Goal: Task Accomplishment & Management: Complete application form

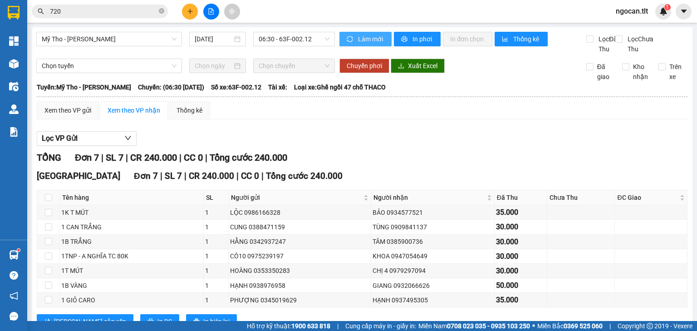
click at [364, 35] on span "Làm mới" at bounding box center [371, 39] width 26 height 10
click at [302, 41] on span "06:30 - 63F-002.12" at bounding box center [294, 39] width 71 height 14
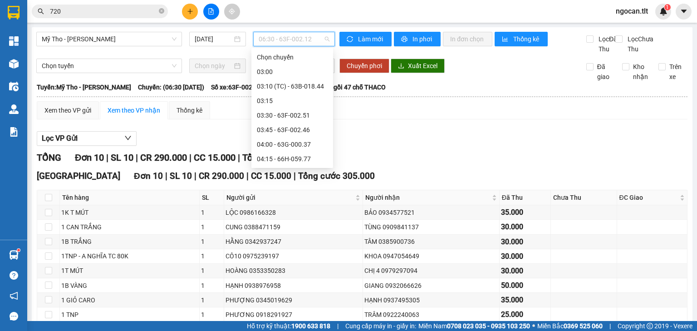
drag, startPoint x: 310, startPoint y: 95, endPoint x: 308, endPoint y: 84, distance: 11.4
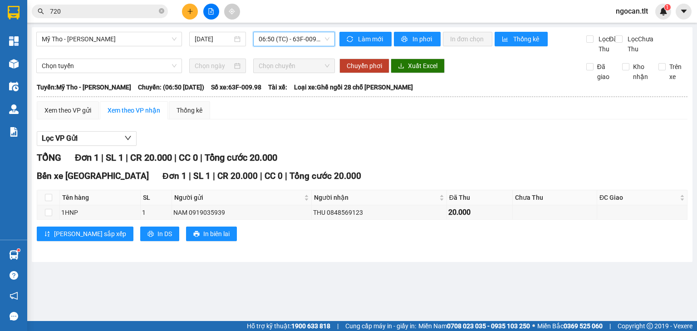
click at [308, 34] on span "06:50 (TC) - 63F-009.98" at bounding box center [294, 39] width 71 height 14
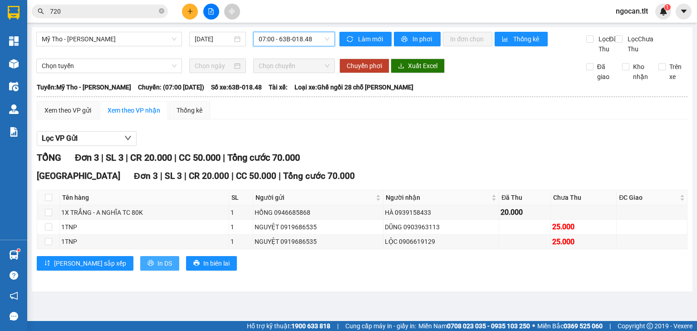
click at [158, 268] on span "In DS" at bounding box center [165, 263] width 15 height 10
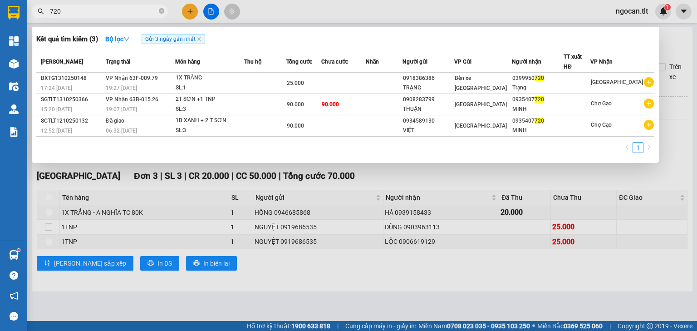
drag, startPoint x: 71, startPoint y: 7, endPoint x: 49, endPoint y: 11, distance: 22.2
click at [49, 11] on span "720" at bounding box center [100, 12] width 136 height 14
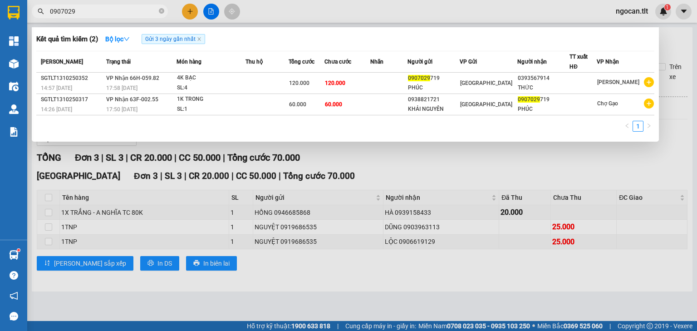
click at [76, 12] on input "0907029" at bounding box center [103, 11] width 107 height 10
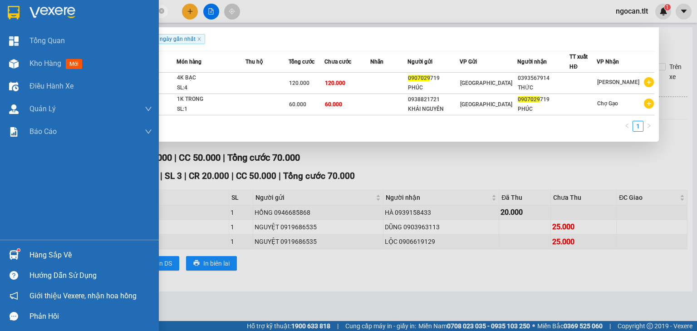
drag, startPoint x: 76, startPoint y: 12, endPoint x: 0, endPoint y: 11, distance: 76.3
click at [0, 11] on section "Kết quả tìm kiếm ( 2 ) Bộ lọc Gửi 3 ngày gần nhất Mã ĐH Trạng thái Món hàng Thu…" at bounding box center [348, 165] width 697 height 331
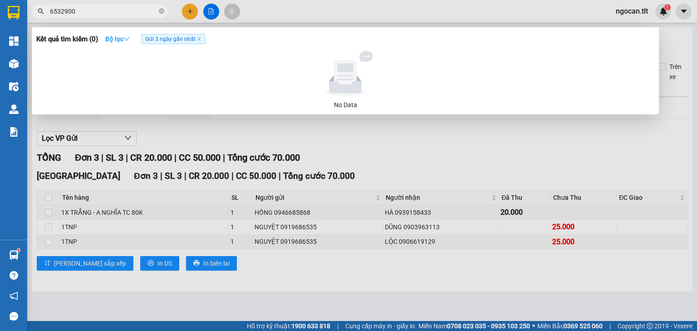
type input "6532900"
click at [125, 40] on strong "Bộ lọc" at bounding box center [117, 38] width 25 height 7
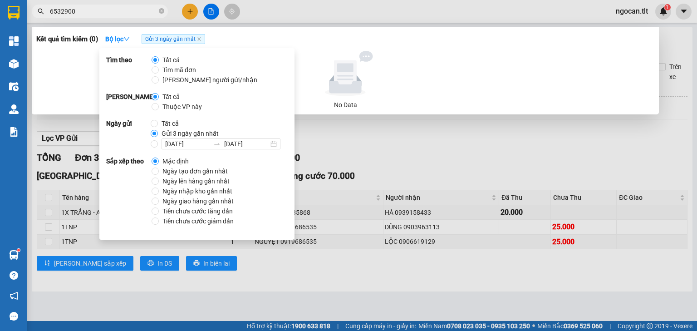
click at [158, 122] on span "Tất cả" at bounding box center [170, 124] width 25 height 10
click at [158, 122] on input "Tất cả" at bounding box center [154, 123] width 7 height 7
radio input "true"
radio input "false"
click at [96, 11] on input "6532900" at bounding box center [103, 11] width 107 height 10
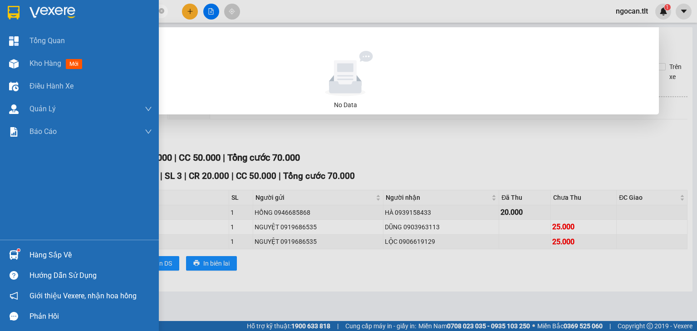
drag, startPoint x: 84, startPoint y: 11, endPoint x: 15, endPoint y: 25, distance: 70.4
click at [14, 15] on section "Kết quả tìm kiếm ( 0 ) Bộ lọc No Data 6532900 ngocan.tlt 1 Tổng Quan Kho hàng m…" at bounding box center [348, 165] width 697 height 331
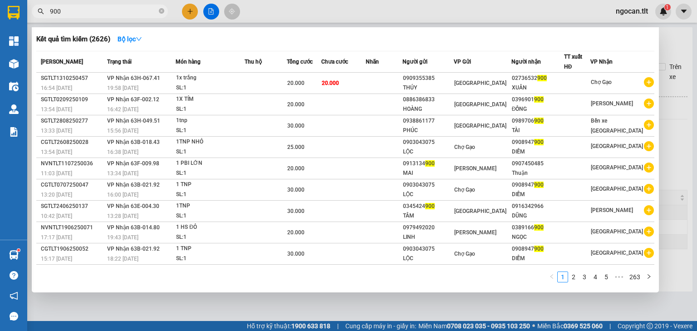
type input "900"
click at [198, 15] on div at bounding box center [348, 165] width 697 height 331
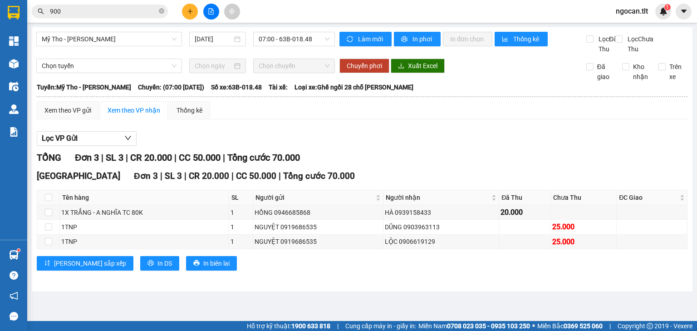
click at [196, 14] on button at bounding box center [190, 12] width 16 height 16
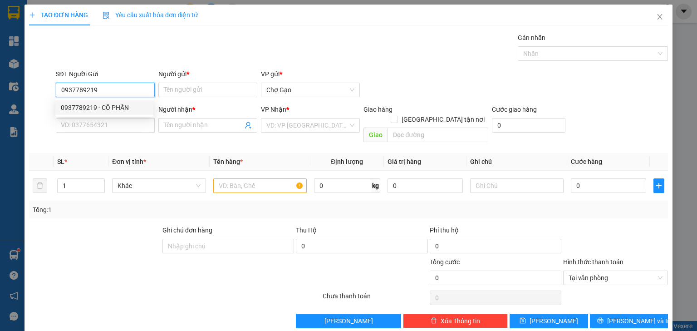
click at [99, 109] on div "0937789219 - CÔ PHẤN" at bounding box center [104, 108] width 87 height 10
type input "0937789219"
click at [175, 99] on div "Người gửi * Tên người gửi" at bounding box center [207, 85] width 99 height 32
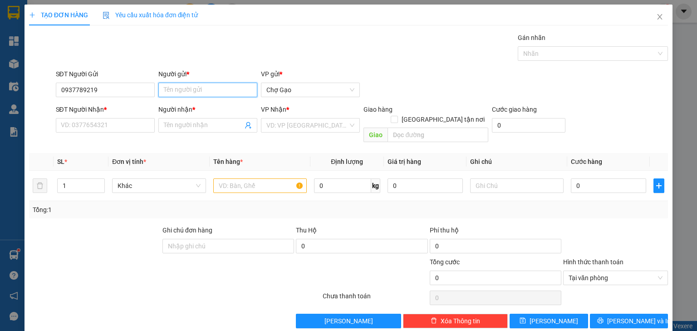
click at [191, 93] on input "Người gửi *" at bounding box center [207, 90] width 99 height 15
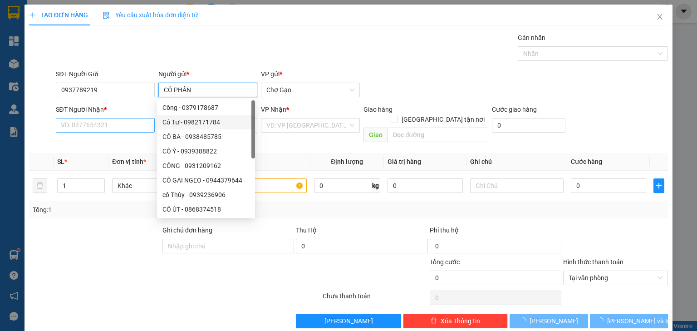
type input "CÔ PHẤN"
click at [115, 124] on input "SĐT Người Nhận *" at bounding box center [105, 125] width 99 height 15
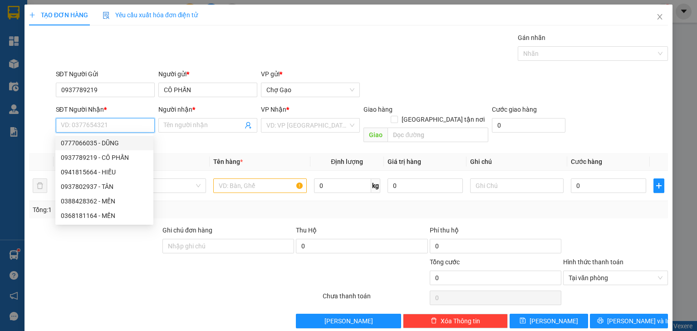
click at [125, 145] on div "0777066035 - DŨNG" at bounding box center [104, 143] width 87 height 10
type input "0777066035"
type input "DŨNG"
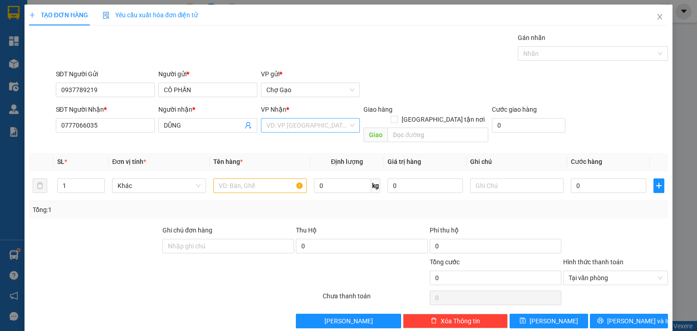
drag, startPoint x: 294, startPoint y: 125, endPoint x: 294, endPoint y: 130, distance: 5.0
click at [294, 125] on input "search" at bounding box center [308, 126] width 82 height 14
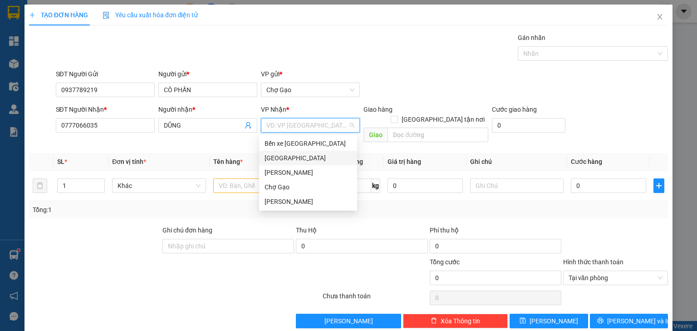
click at [281, 156] on div "[GEOGRAPHIC_DATA]" at bounding box center [308, 158] width 87 height 10
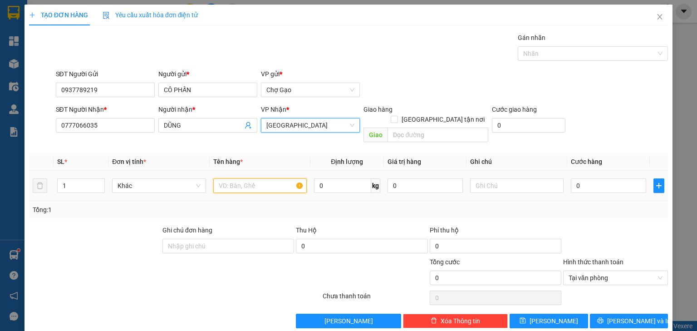
click at [243, 178] on input "text" at bounding box center [260, 185] width 94 height 15
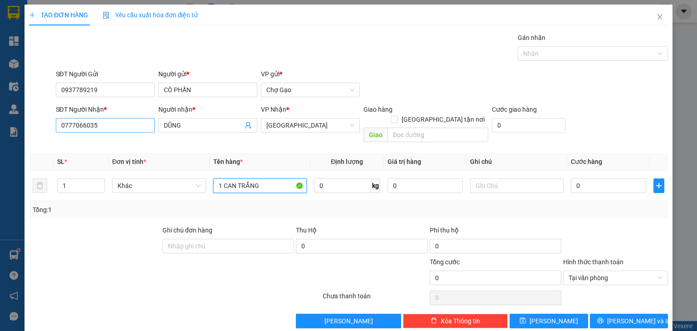
type input "1 CAN TRẮNG"
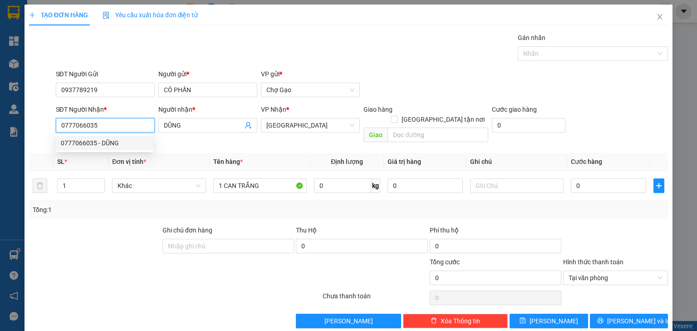
drag, startPoint x: 98, startPoint y: 129, endPoint x: 58, endPoint y: 128, distance: 39.5
click at [58, 128] on input "0777066035" at bounding box center [105, 125] width 99 height 15
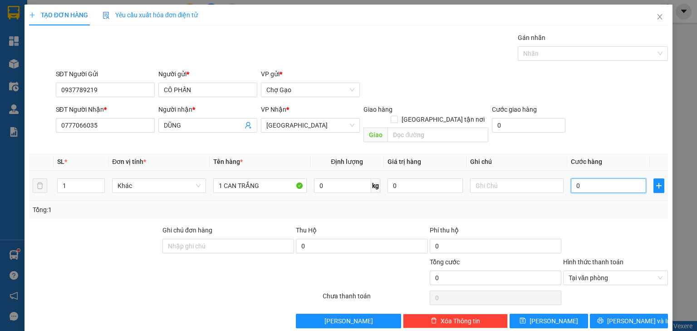
click at [598, 179] on input "0" at bounding box center [608, 185] width 75 height 15
type input "3"
type input "30"
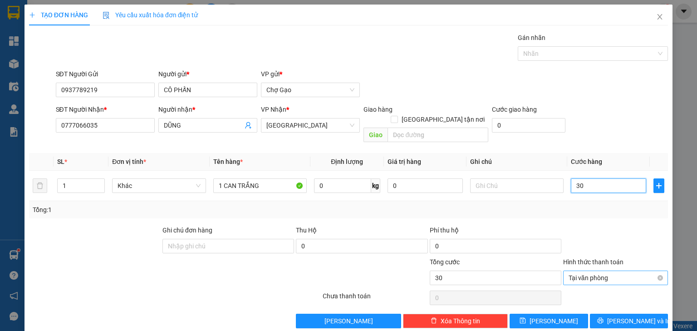
type input "30"
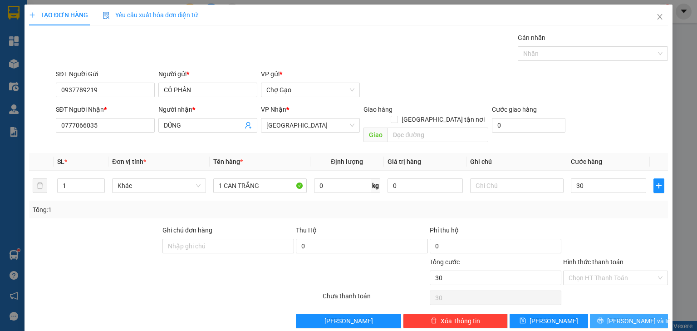
type input "30.000"
click at [619, 316] on span "[PERSON_NAME] và In" at bounding box center [639, 321] width 64 height 10
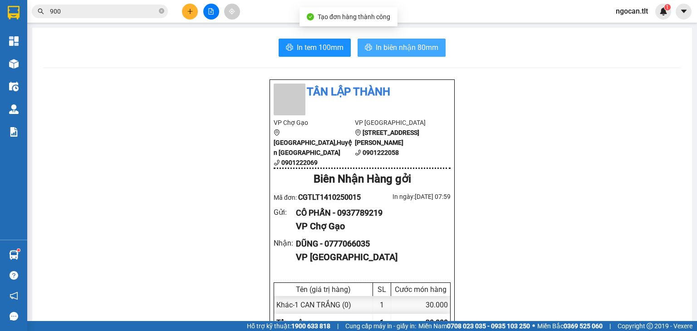
click at [389, 43] on span "In biên nhận 80mm" at bounding box center [407, 47] width 63 height 11
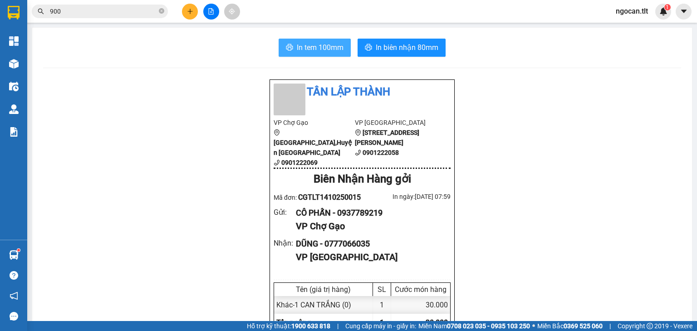
click at [328, 47] on span "In tem 100mm" at bounding box center [320, 47] width 47 height 11
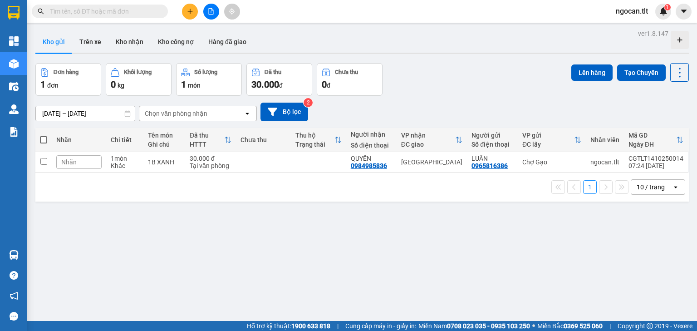
paste input "0777066035"
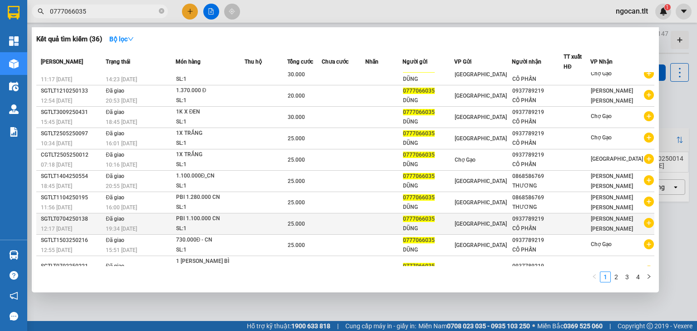
scroll to position [17, 0]
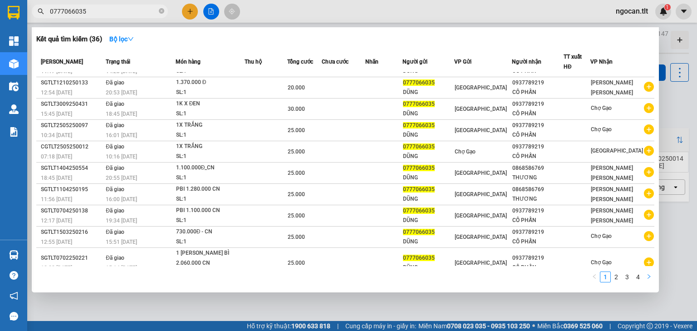
type input "0777066035"
click at [650, 278] on icon "right" at bounding box center [649, 276] width 3 height 5
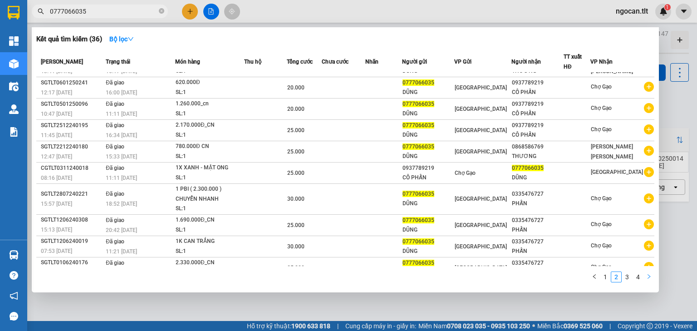
click at [651, 278] on icon "right" at bounding box center [649, 276] width 5 height 5
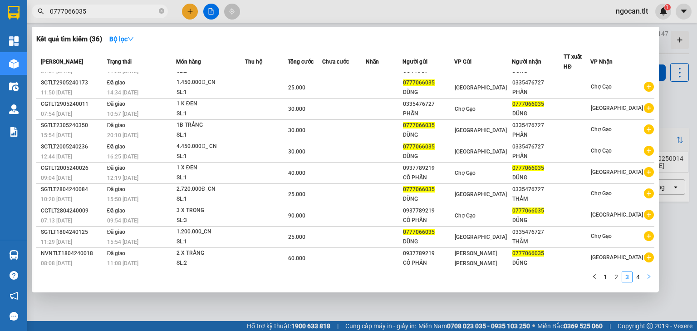
click at [649, 277] on icon "right" at bounding box center [649, 276] width 5 height 5
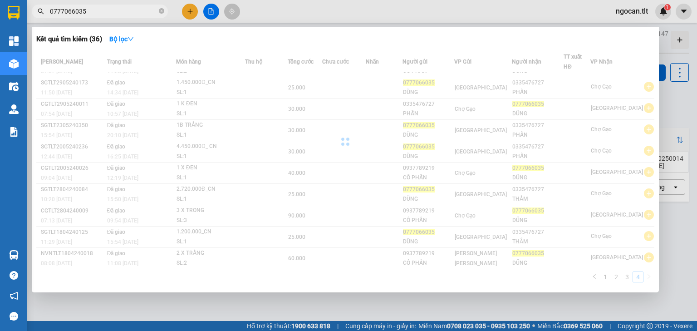
scroll to position [0, 0]
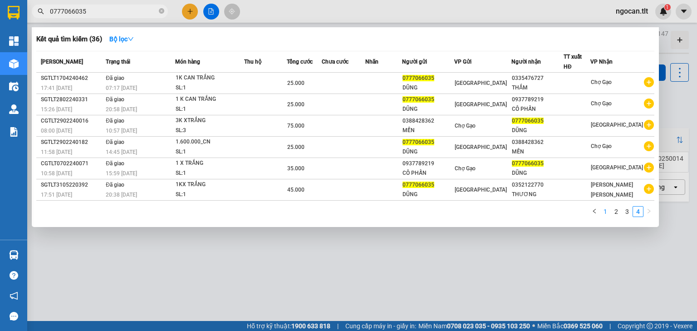
click at [609, 212] on link "1" at bounding box center [606, 212] width 10 height 10
